Goal: Information Seeking & Learning: Learn about a topic

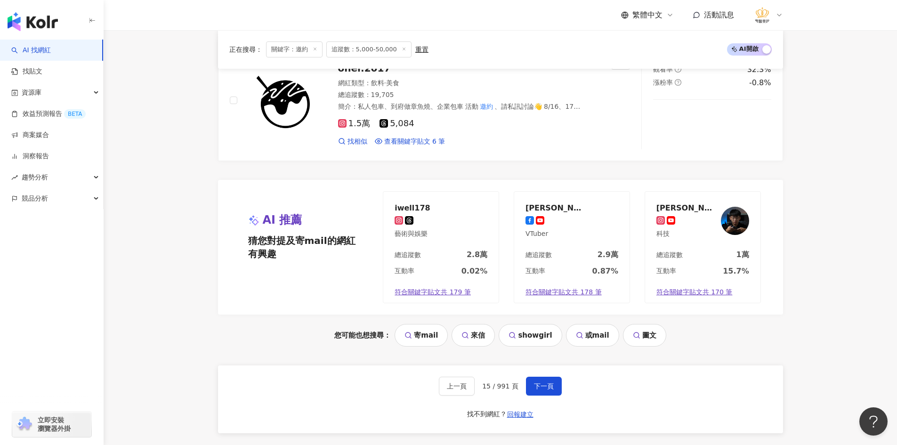
scroll to position [1856, 0]
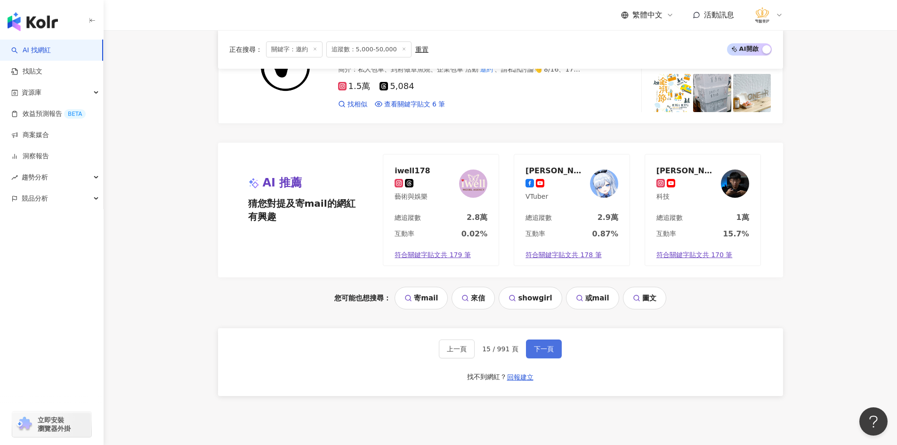
click at [554, 347] on button "下一頁" at bounding box center [544, 348] width 36 height 19
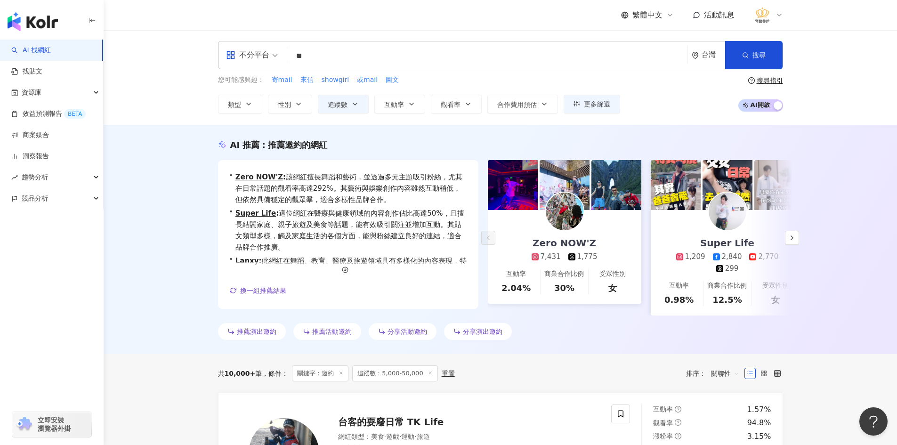
scroll to position [0, 0]
click at [763, 108] on span "AI 開啟 AI 關閉" at bounding box center [760, 106] width 45 height 12
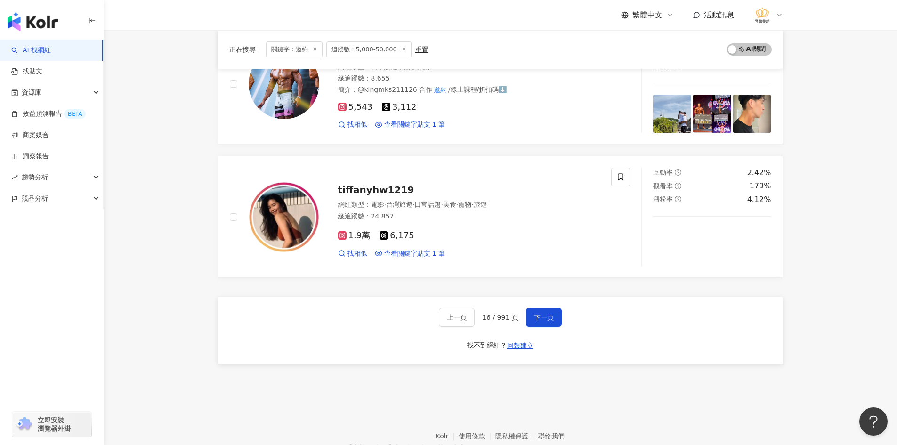
scroll to position [1553, 0]
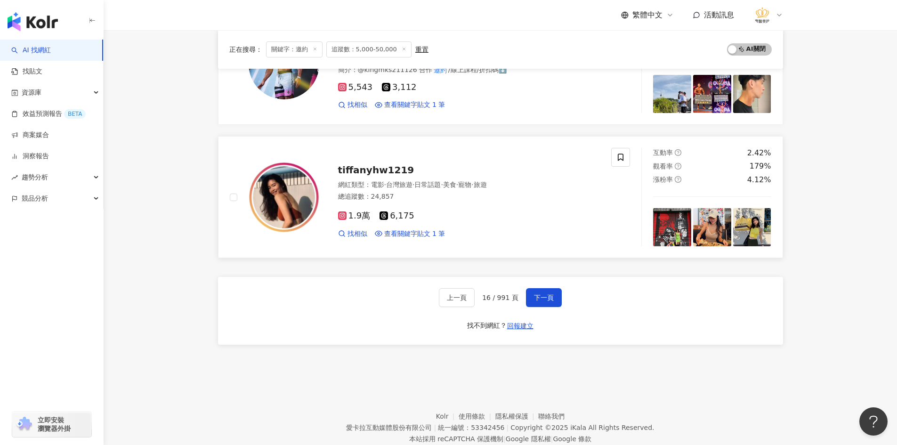
click at [308, 162] on img at bounding box center [284, 197] width 71 height 71
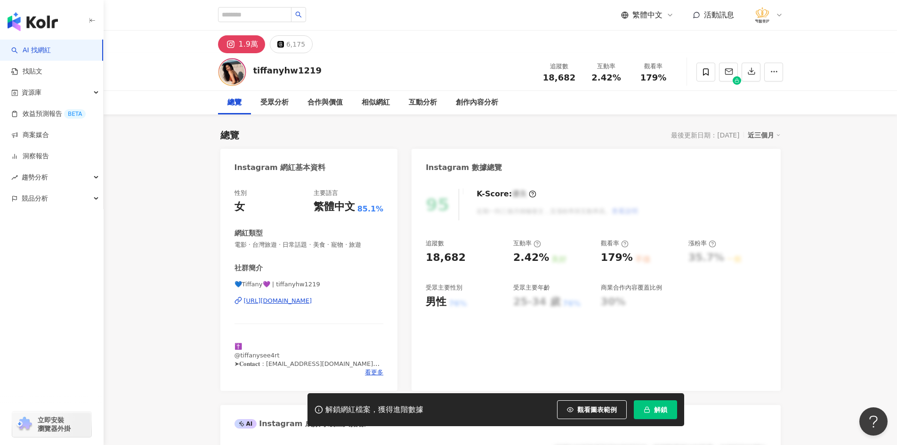
click at [312, 301] on div "https://www.instagram.com/tiffanyhw1219/" at bounding box center [278, 301] width 68 height 8
